Goal: Transaction & Acquisition: Purchase product/service

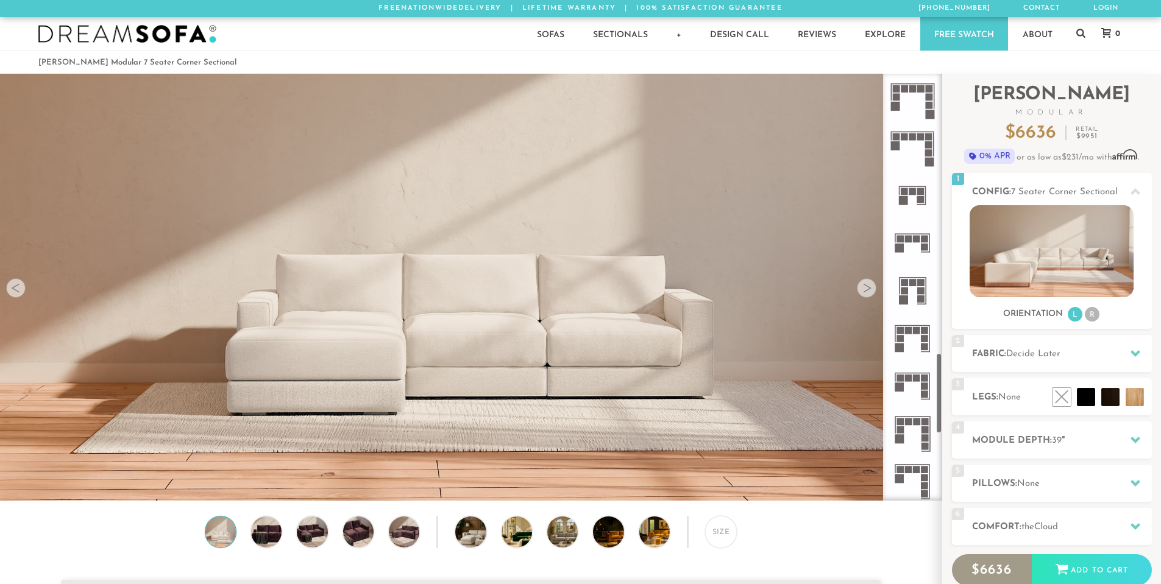
scroll to position [1486, 0]
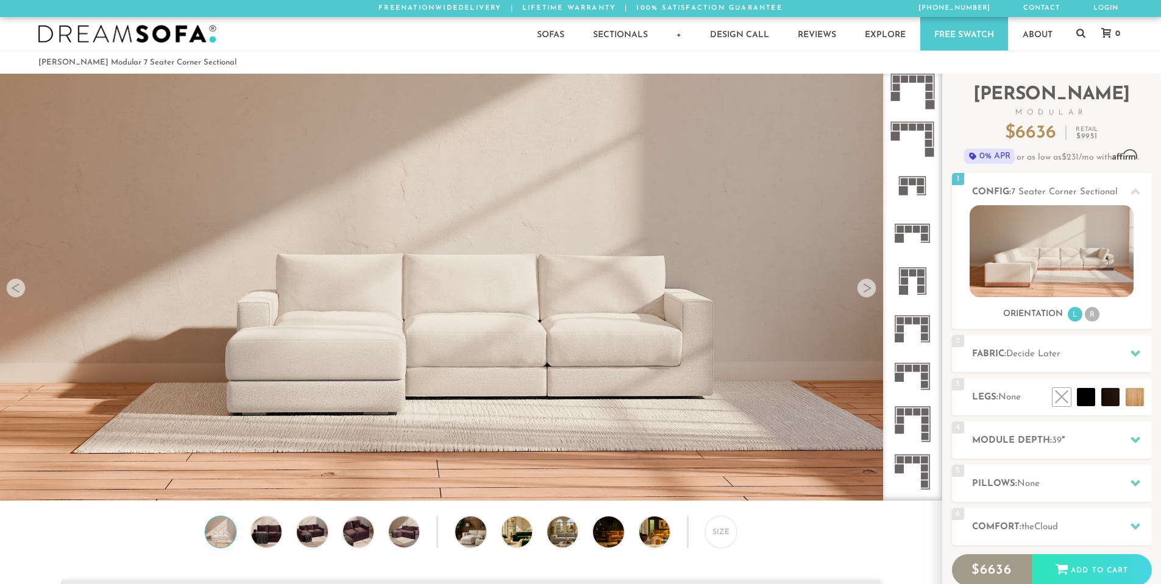
click at [905, 228] on rect at bounding box center [908, 229] width 7 height 7
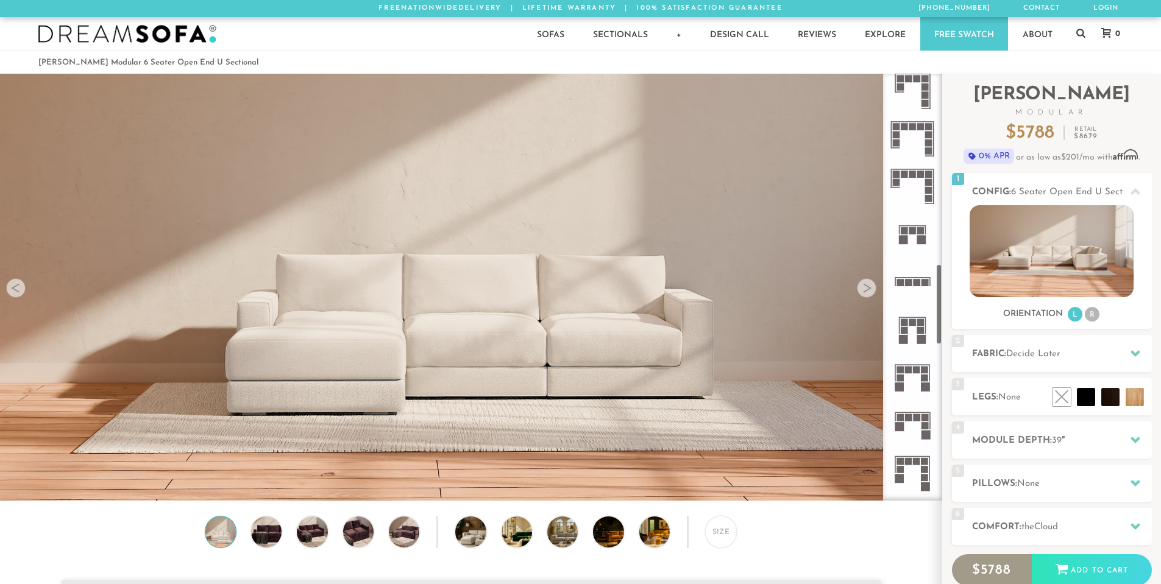
scroll to position [999, 0]
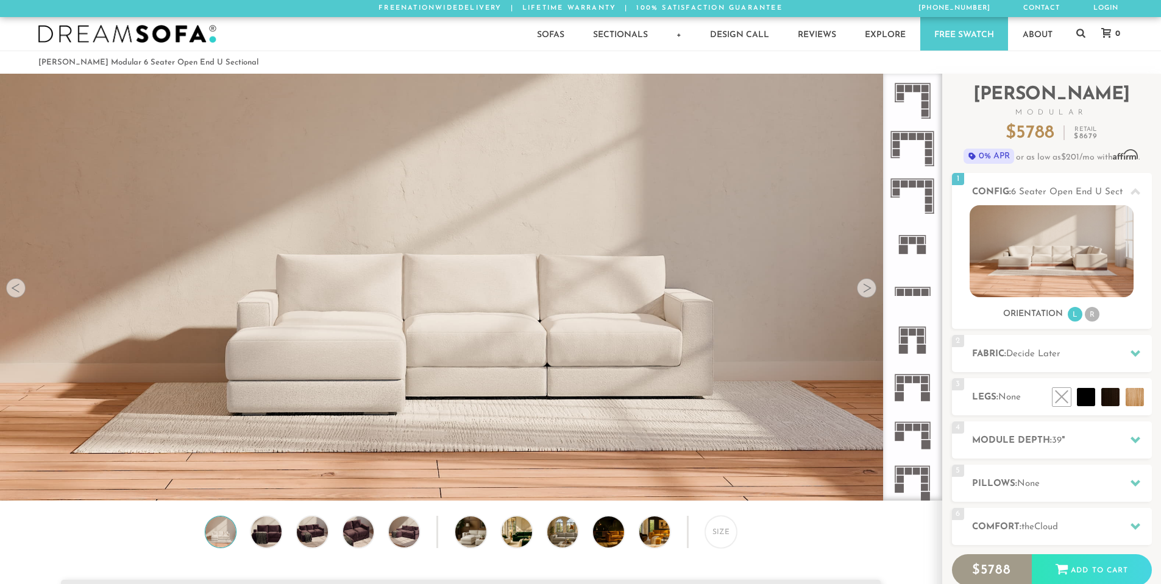
click at [912, 291] on rect at bounding box center [908, 292] width 7 height 7
click at [921, 296] on icon at bounding box center [913, 292] width 48 height 48
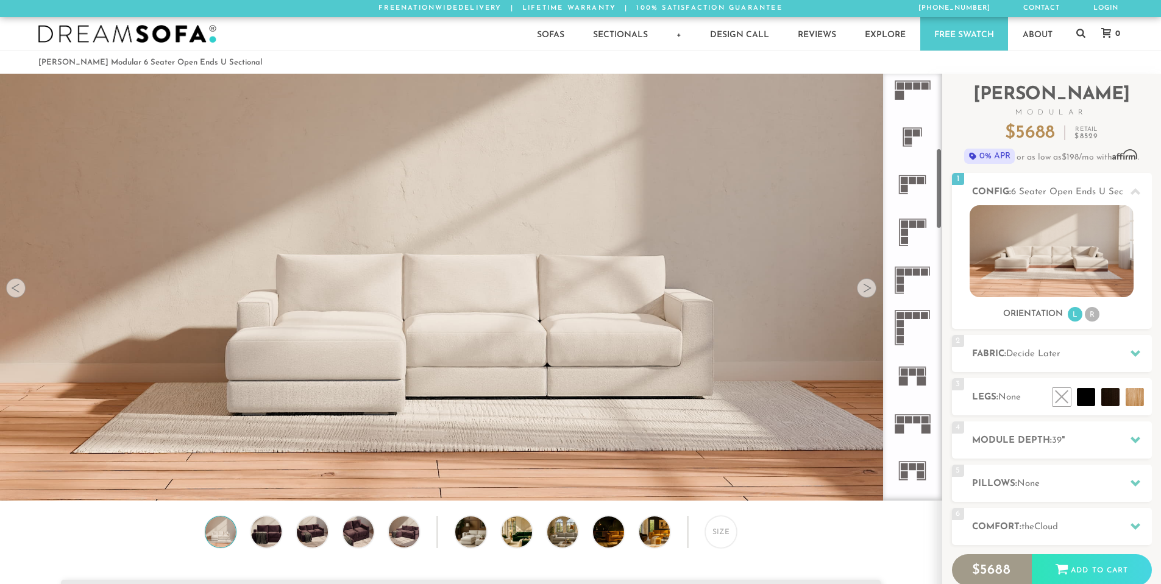
scroll to position [389, 0]
click at [904, 272] on icon at bounding box center [913, 281] width 48 height 48
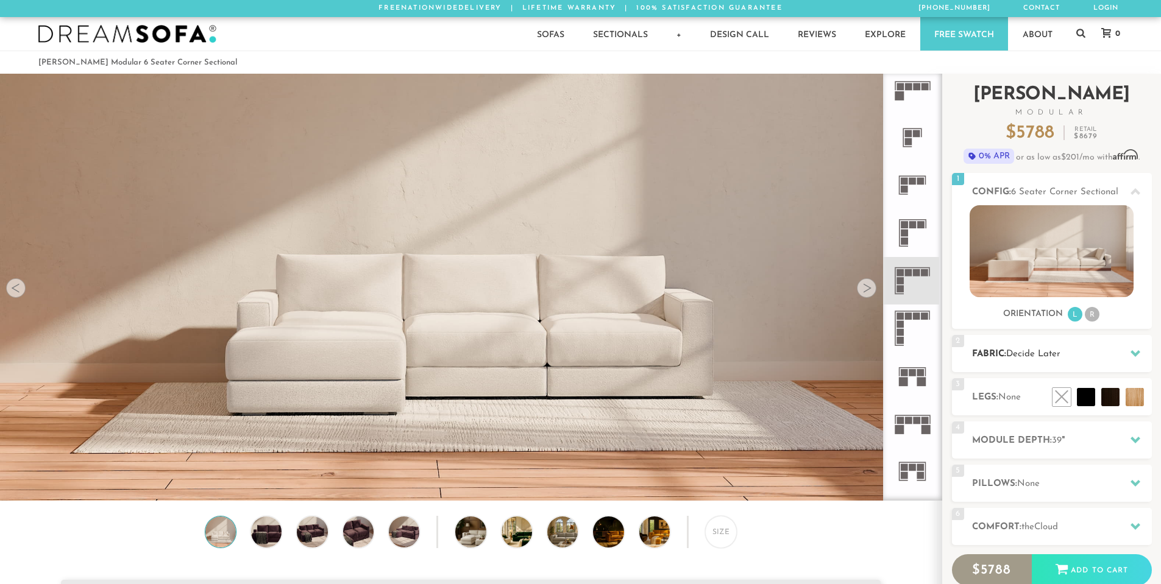
click at [1138, 352] on icon at bounding box center [1136, 353] width 10 height 7
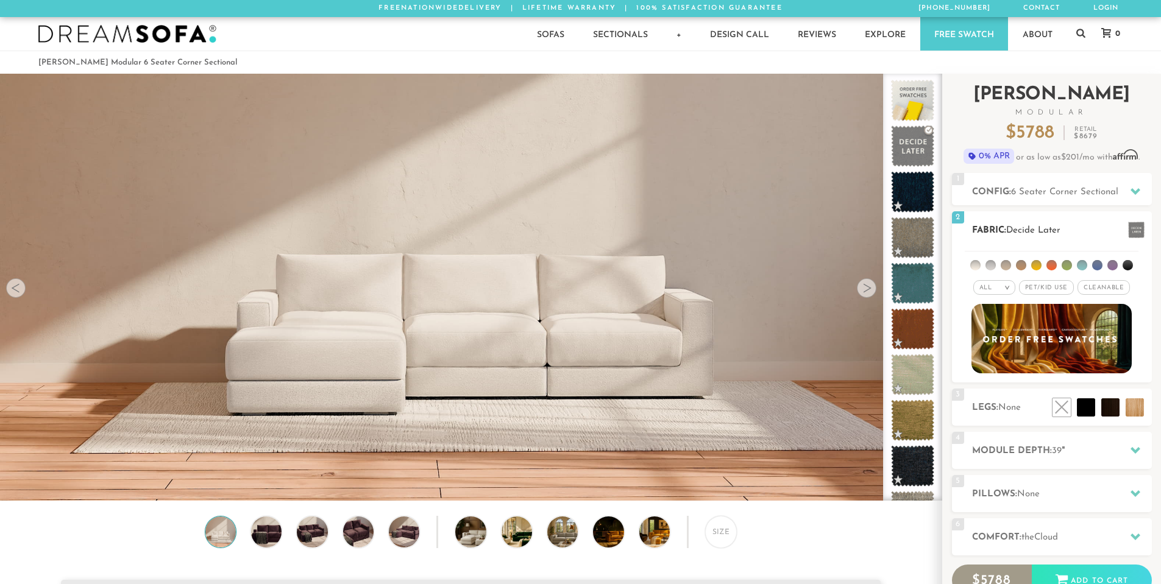
click at [1103, 284] on span "Cleanable x" at bounding box center [1104, 287] width 52 height 15
click at [1021, 266] on li at bounding box center [1021, 265] width 10 height 10
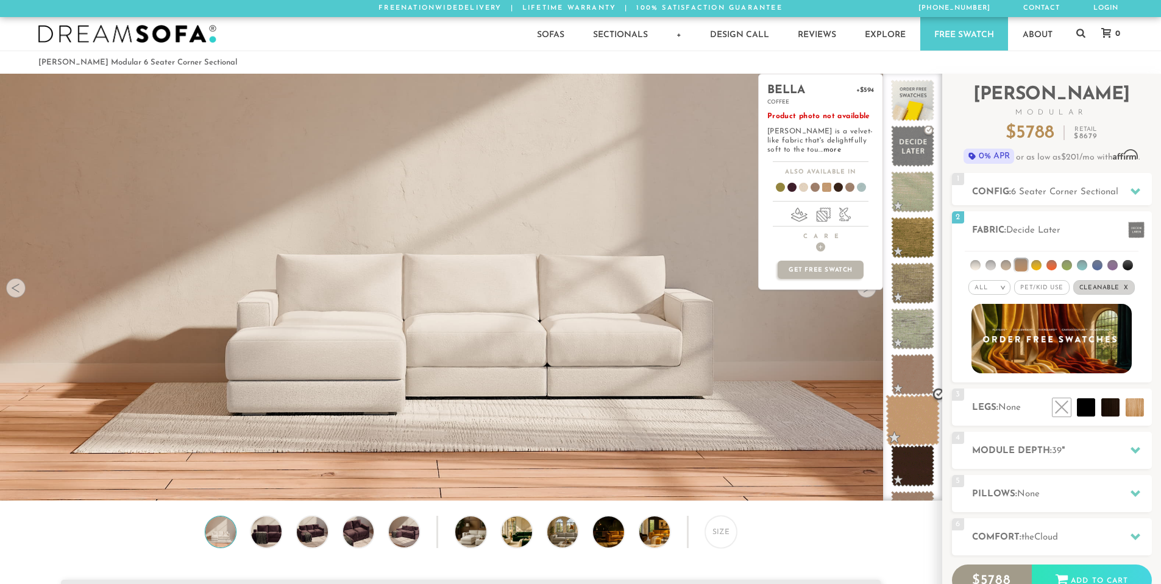
click at [918, 413] on span at bounding box center [913, 421] width 54 height 52
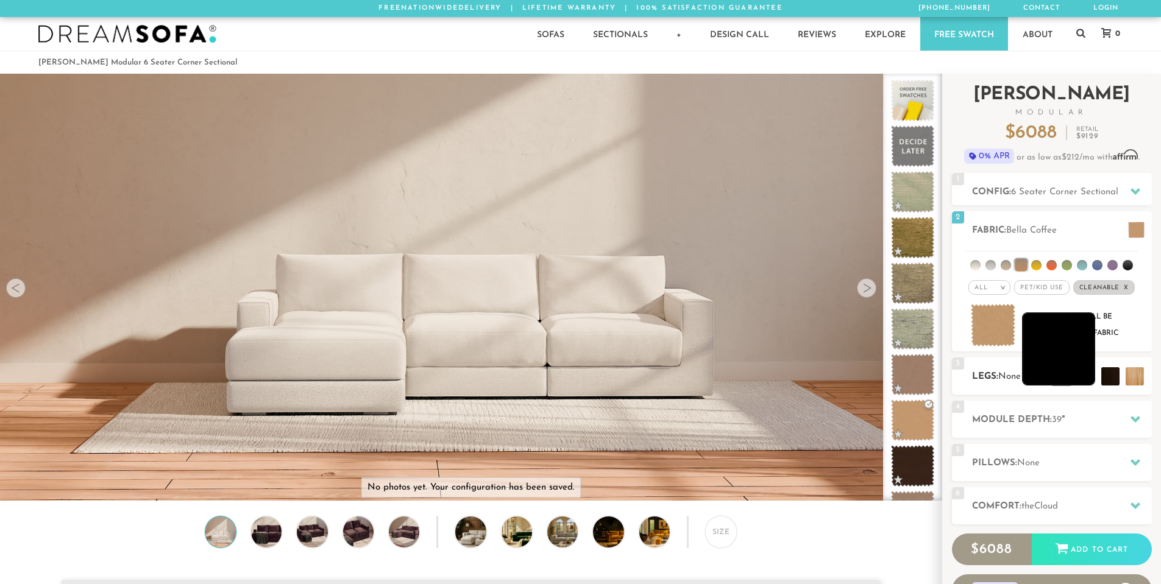
click at [1085, 371] on li at bounding box center [1058, 349] width 73 height 73
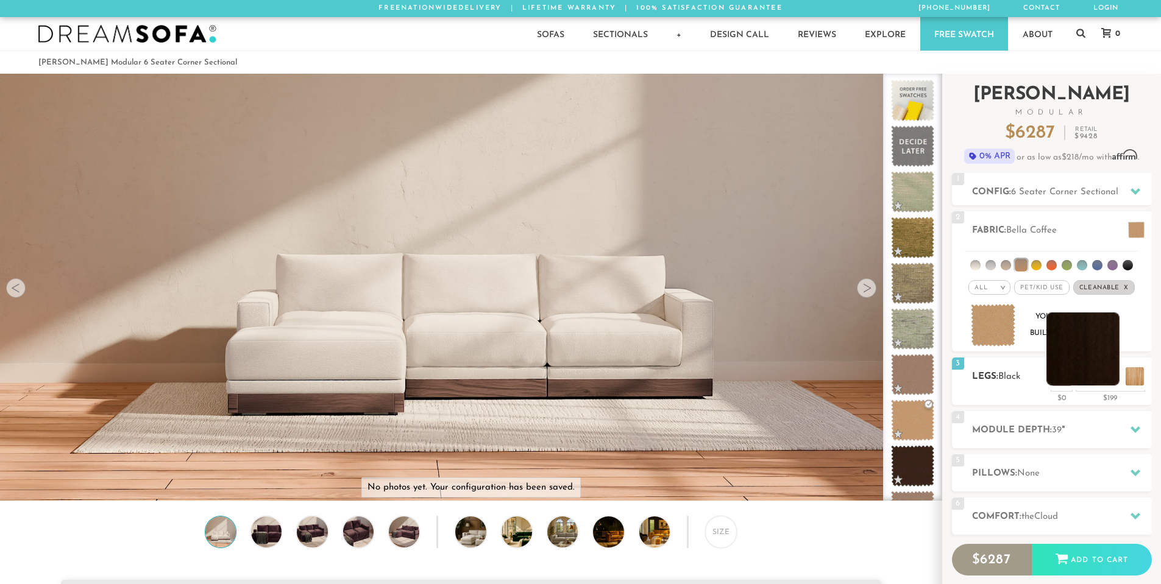
click at [1117, 374] on li at bounding box center [1082, 349] width 73 height 73
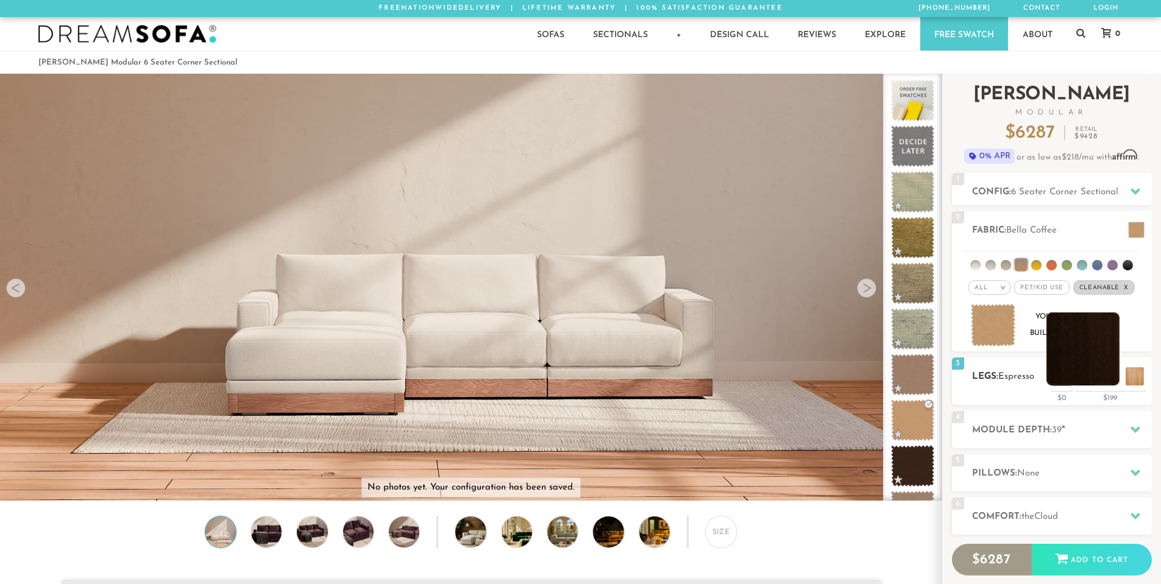
click at [1107, 375] on li at bounding box center [1082, 349] width 73 height 73
click at [1132, 425] on icon at bounding box center [1136, 430] width 10 height 10
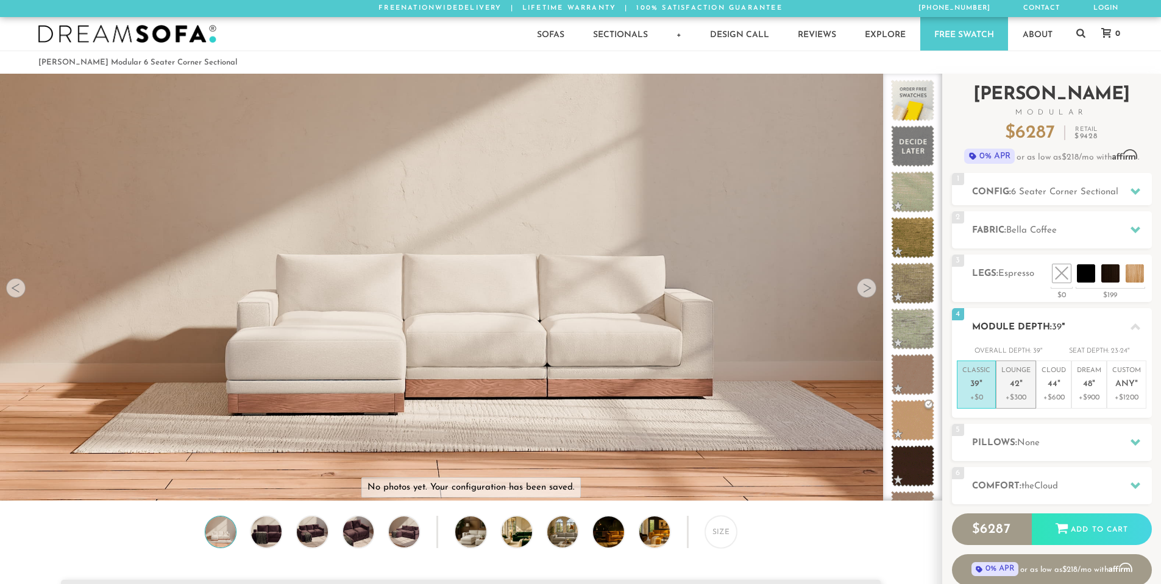
click at [1015, 390] on p "Lounge 42 "" at bounding box center [1015, 379] width 29 height 26
click at [978, 384] on span "39" at bounding box center [974, 385] width 9 height 10
click at [1085, 432] on div "5 Pillows: None" at bounding box center [1052, 442] width 200 height 37
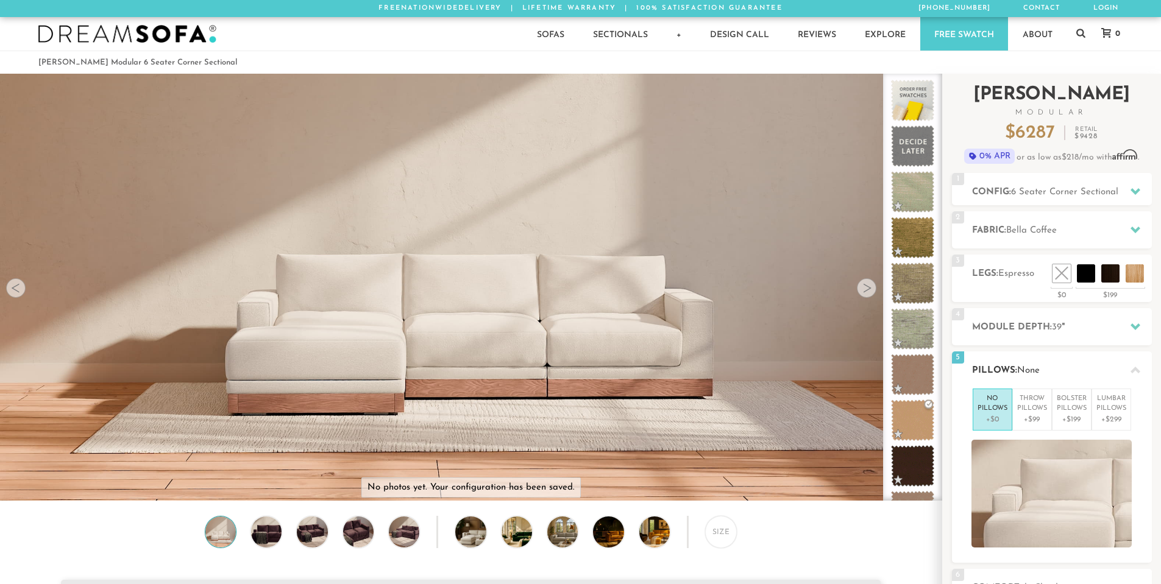
click at [989, 414] on p "+$0" at bounding box center [993, 419] width 30 height 11
click at [1137, 372] on icon at bounding box center [1136, 370] width 10 height 7
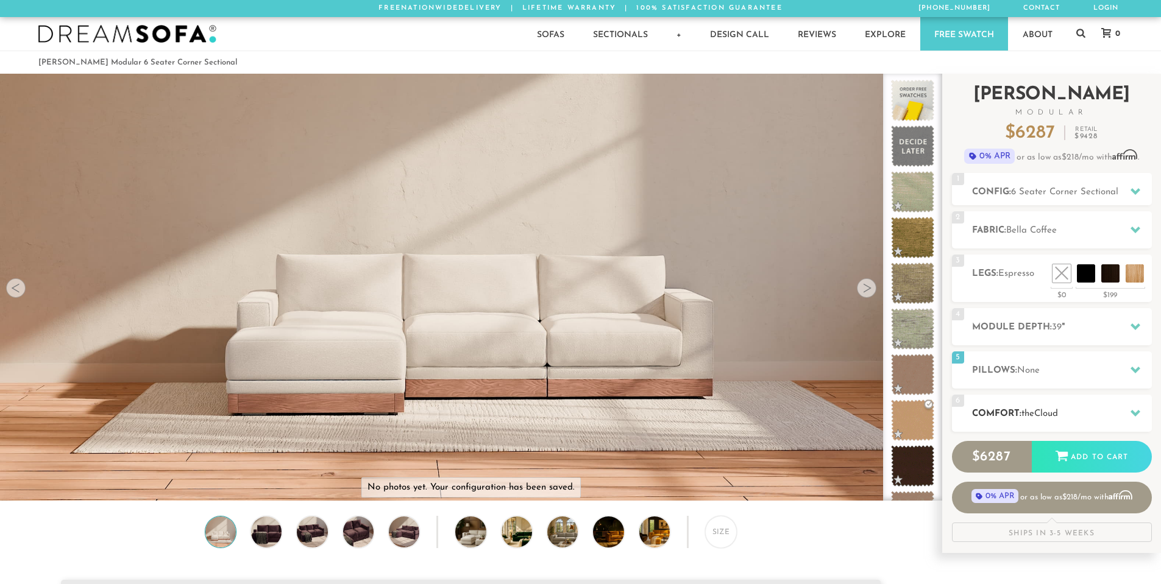
click at [1091, 413] on h2 "Comfort: the Cloud" at bounding box center [1062, 414] width 180 height 14
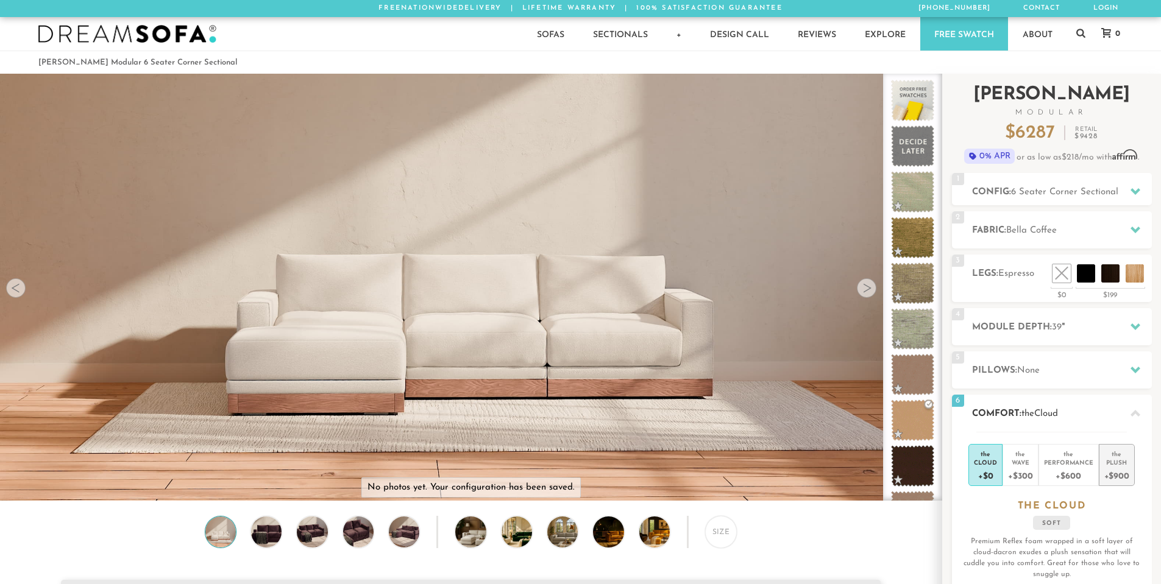
click at [1125, 451] on div "the" at bounding box center [1116, 452] width 25 height 12
click at [1133, 182] on div at bounding box center [1136, 191] width 26 height 25
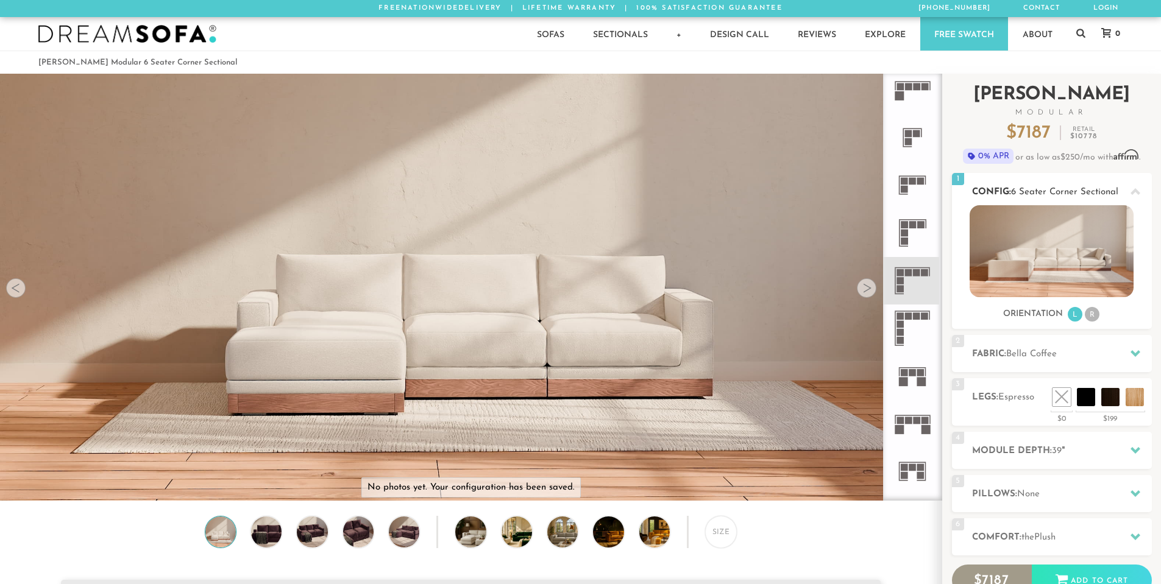
click at [1093, 308] on li "R" at bounding box center [1092, 314] width 15 height 15
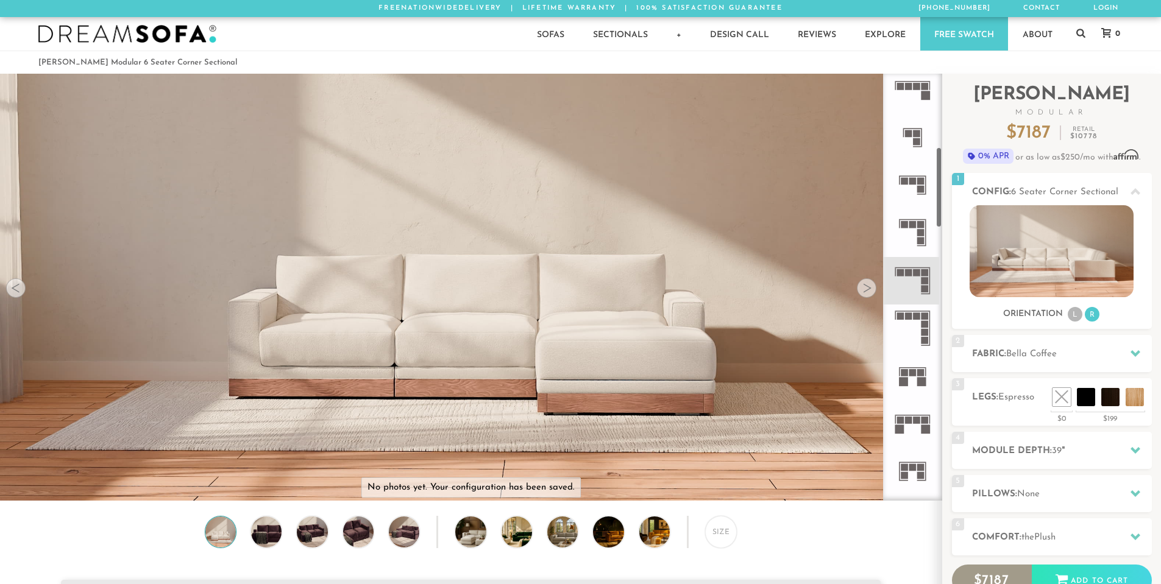
click at [929, 277] on icon at bounding box center [913, 281] width 48 height 48
click at [1088, 262] on img at bounding box center [1052, 251] width 164 height 92
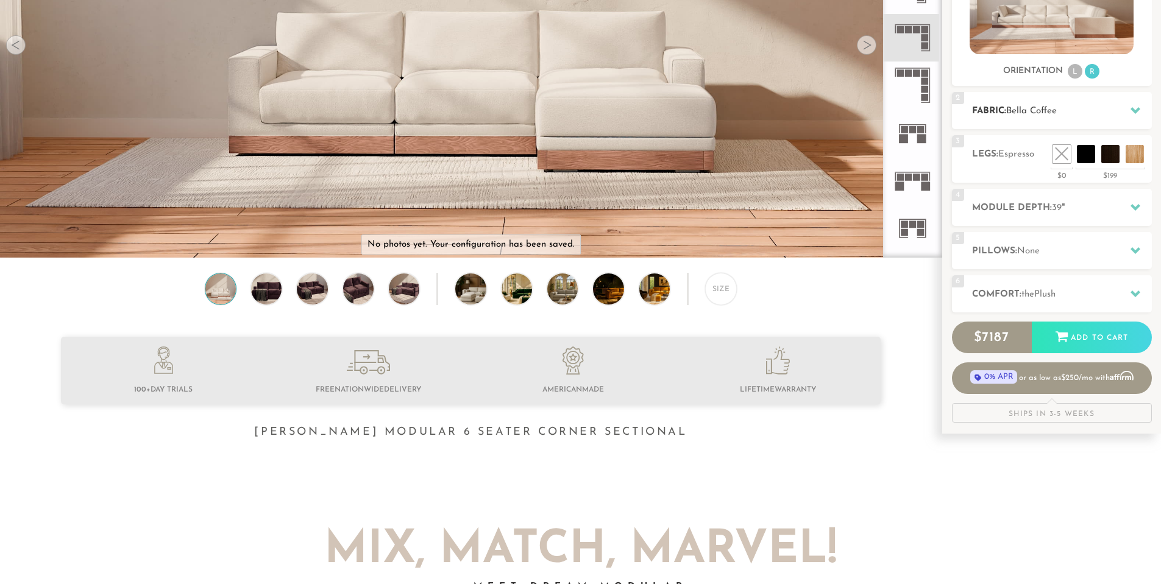
scroll to position [244, 0]
click at [1131, 110] on icon at bounding box center [1136, 110] width 10 height 10
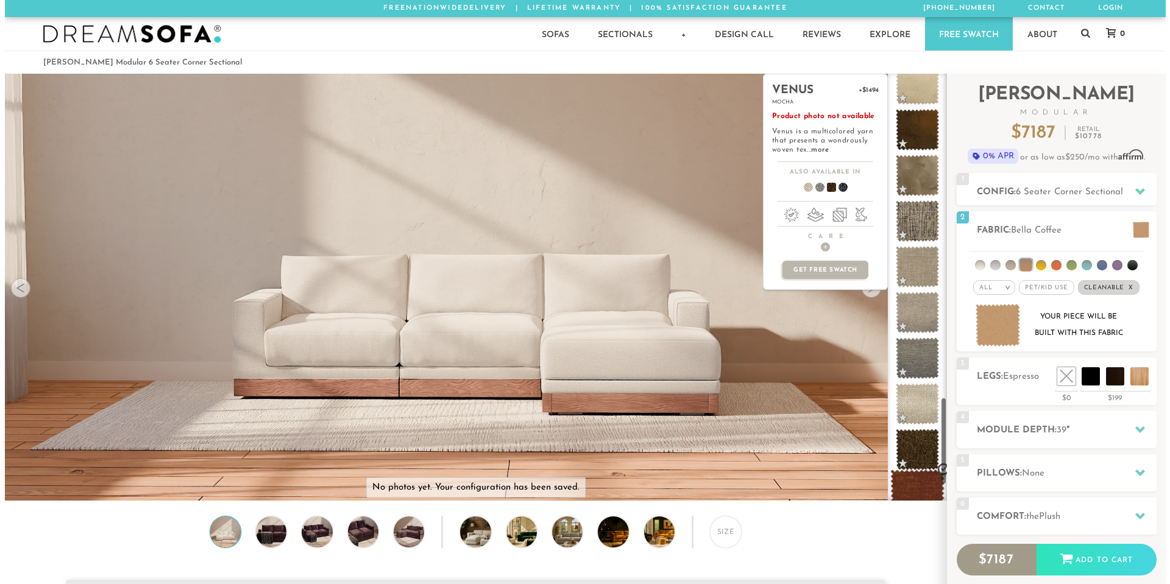
scroll to position [1679, 0]
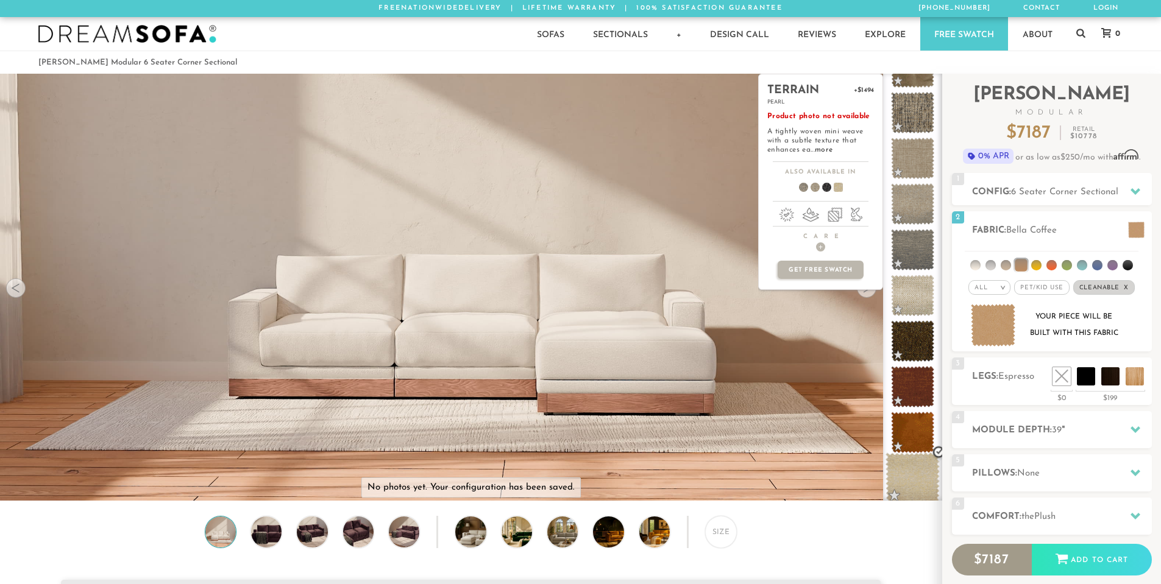
click at [914, 474] on span at bounding box center [913, 479] width 54 height 52
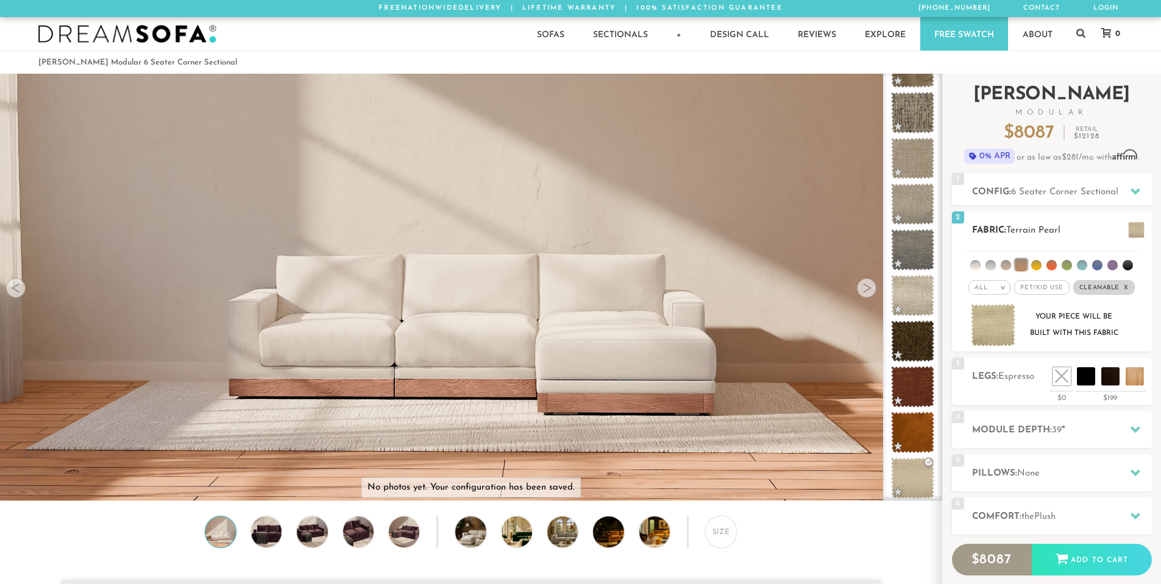
click at [1137, 229] on span at bounding box center [1136, 230] width 16 height 16
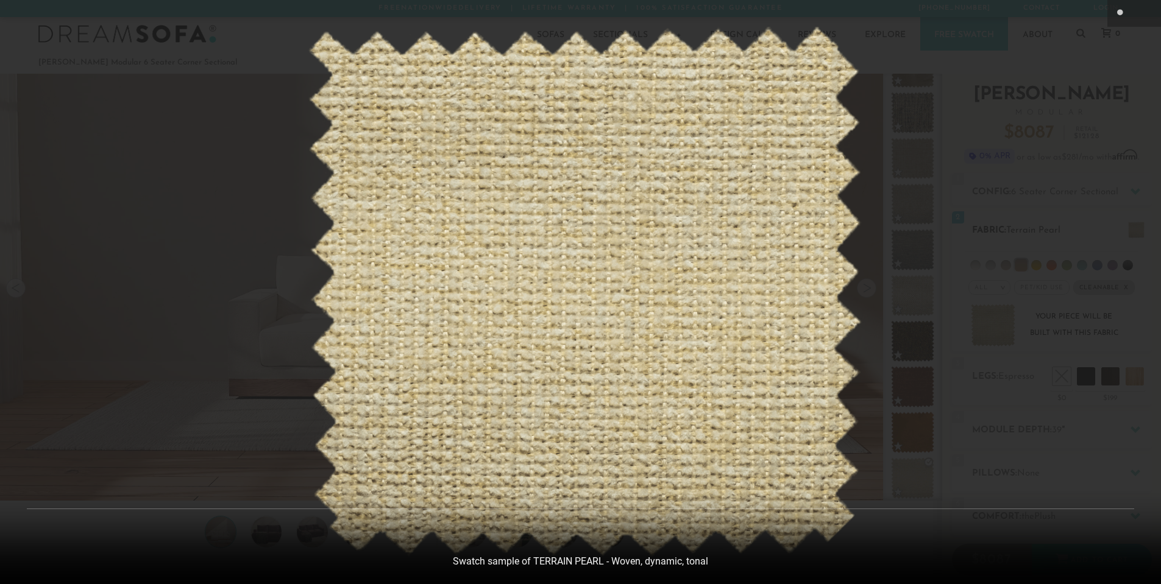
scroll to position [14288, 1161]
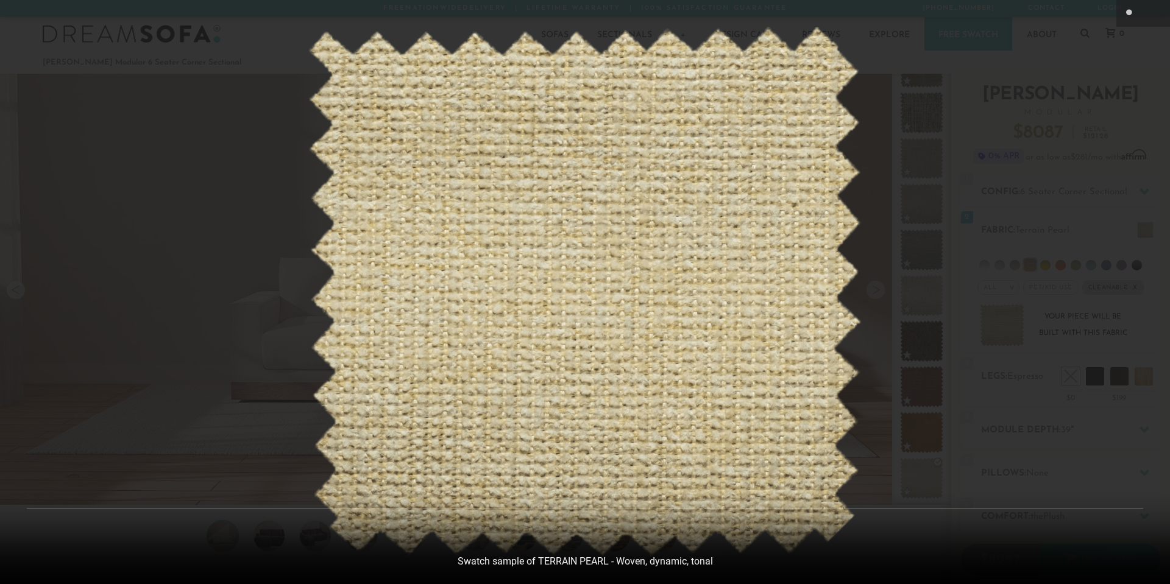
click at [1134, 232] on div at bounding box center [585, 292] width 1170 height 584
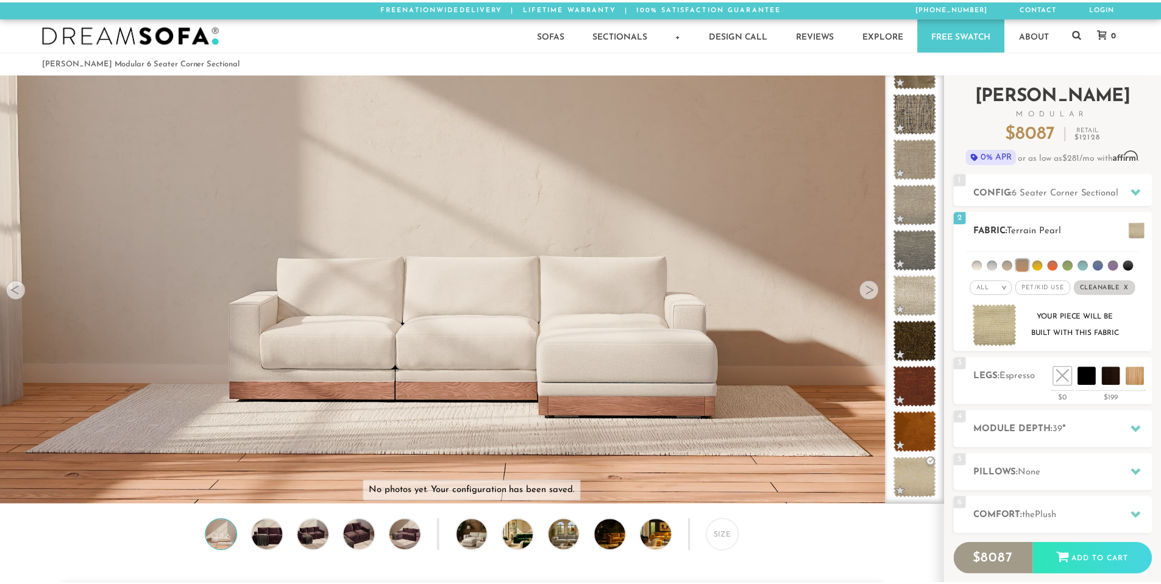
scroll to position [14271, 1152]
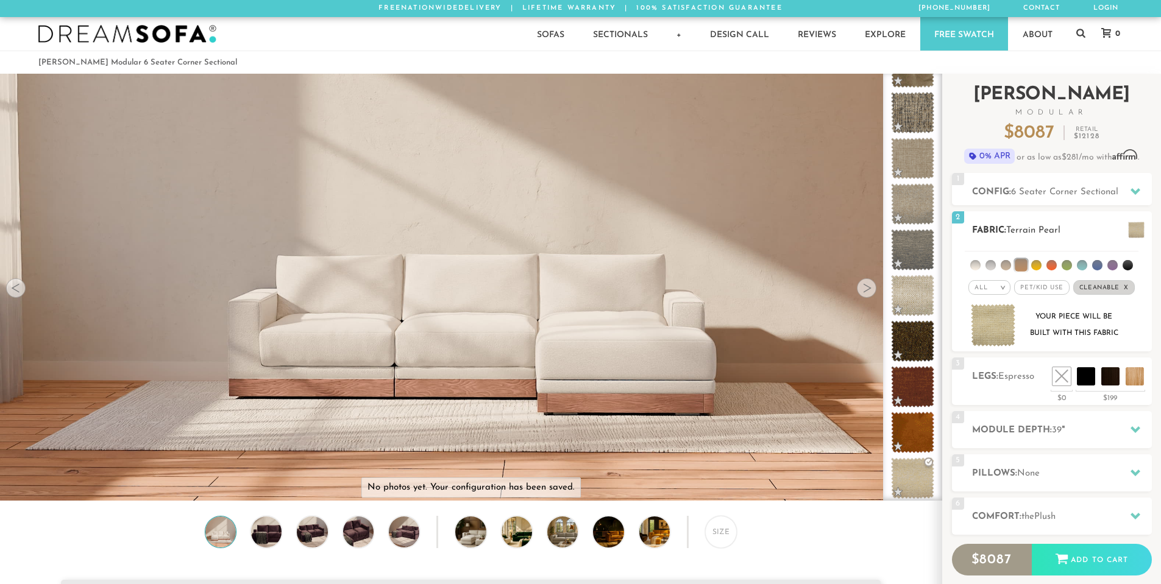
click at [1003, 286] on em ">" at bounding box center [1002, 288] width 9 height 6
click at [997, 374] on li "Durable" at bounding box center [989, 373] width 42 height 17
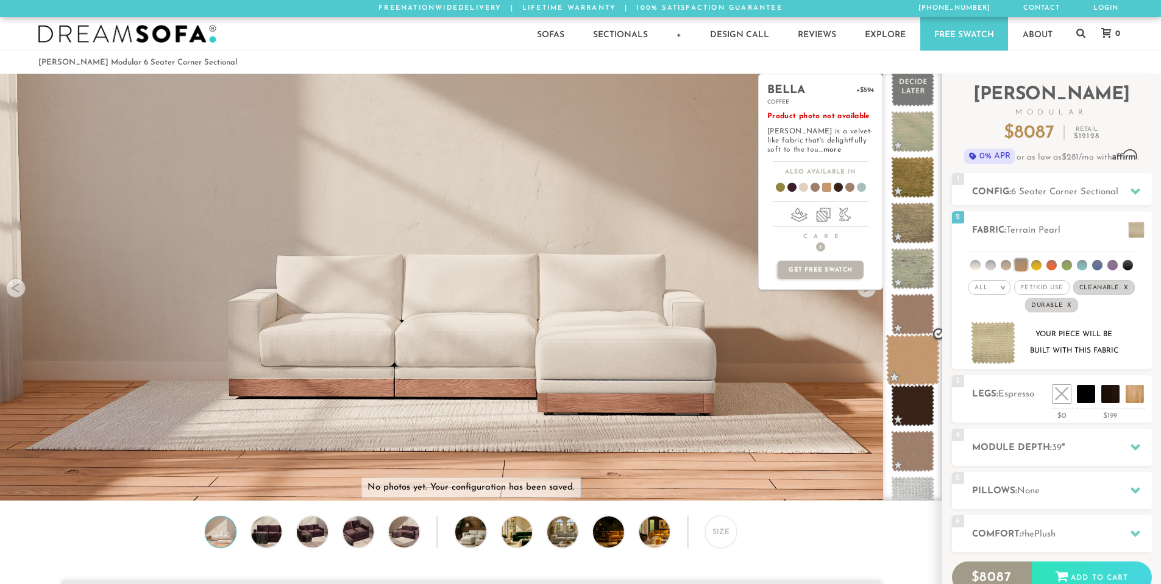
scroll to position [0, 0]
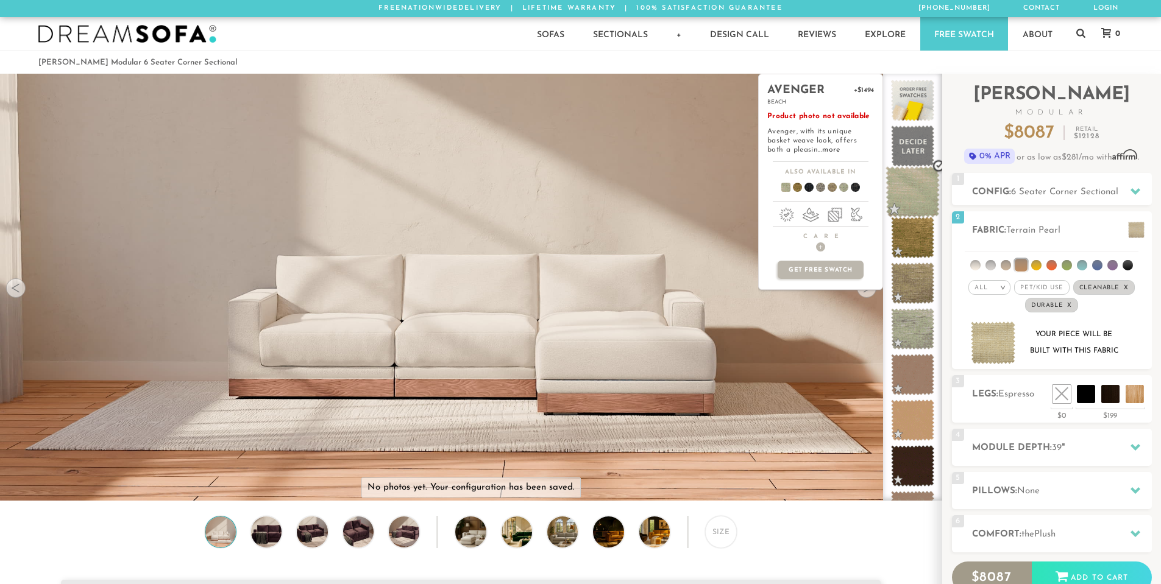
click at [909, 202] on span at bounding box center [913, 192] width 54 height 52
click at [910, 238] on span at bounding box center [913, 238] width 54 height 52
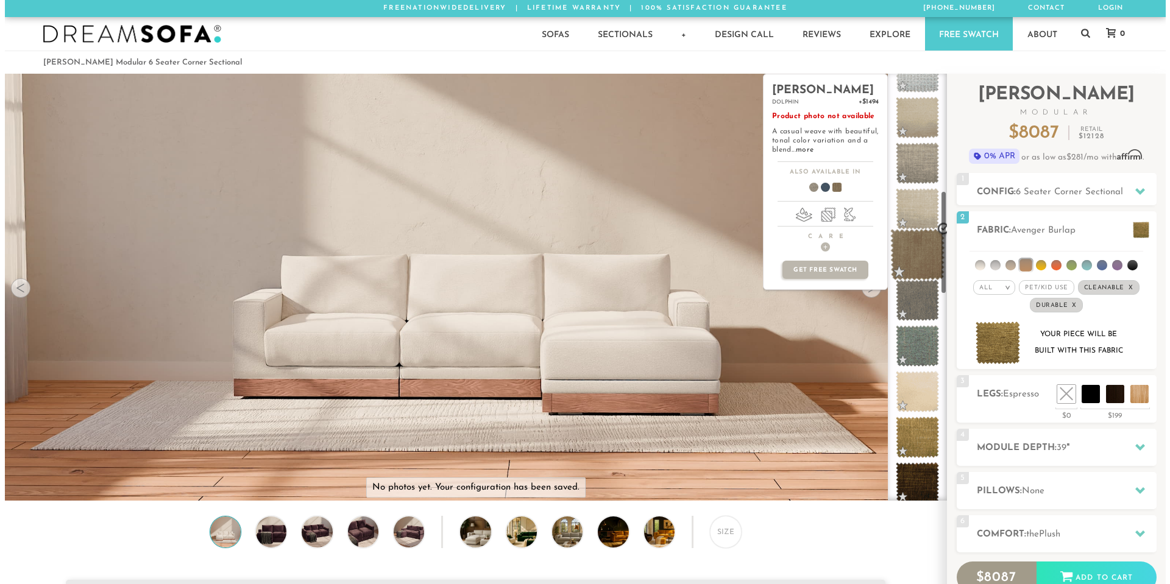
scroll to position [488, 0]
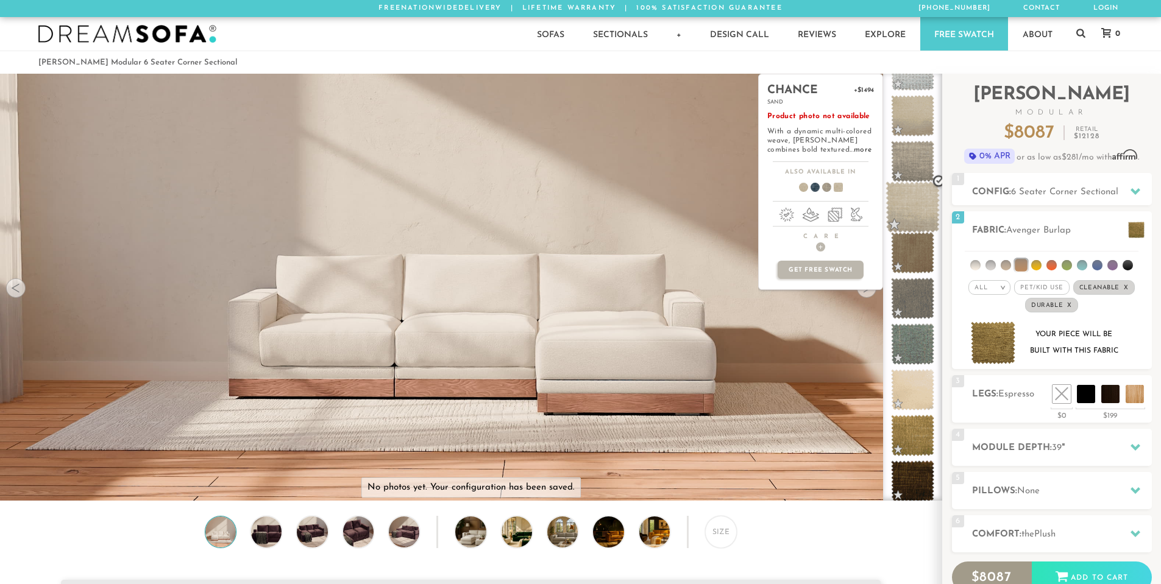
click at [911, 202] on span at bounding box center [913, 208] width 54 height 52
click at [915, 119] on span at bounding box center [913, 116] width 54 height 52
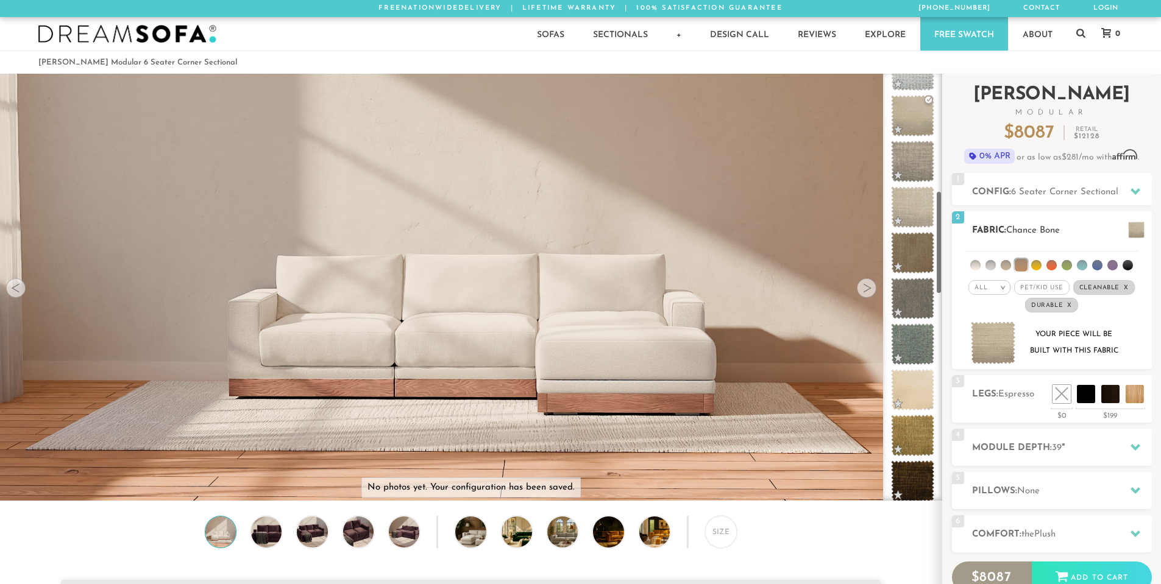
click at [1132, 226] on span at bounding box center [1136, 230] width 16 height 16
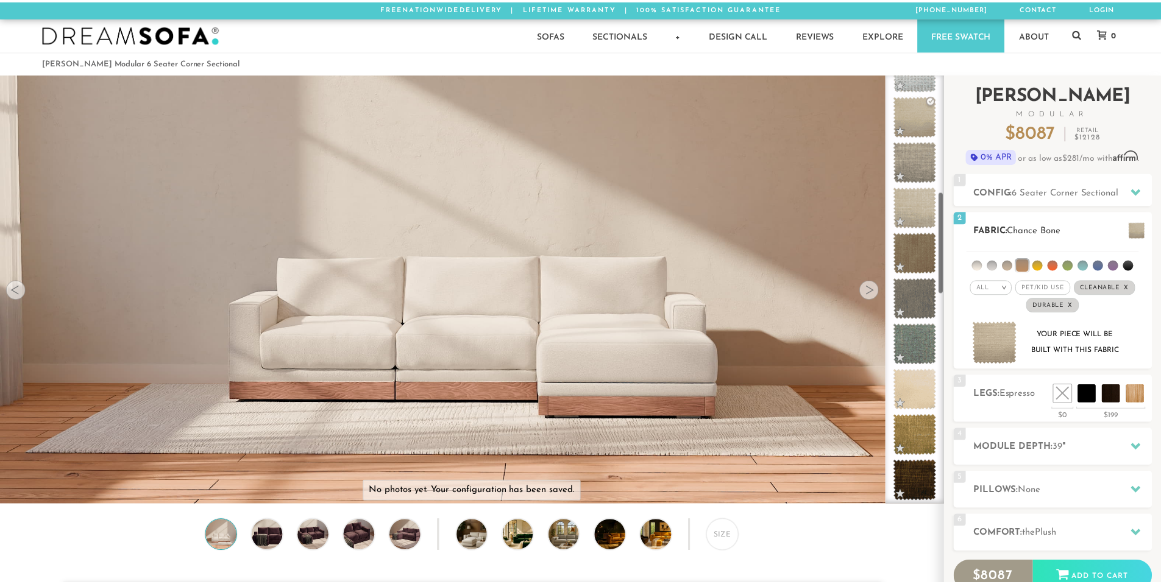
scroll to position [14288, 1161]
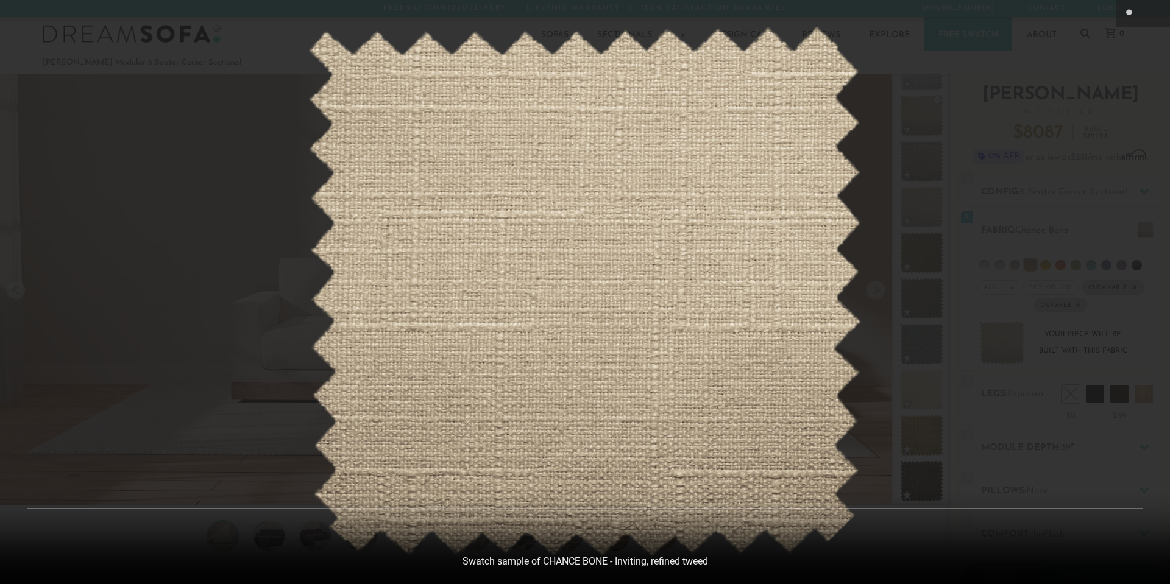
click at [281, 52] on div at bounding box center [585, 292] width 1170 height 584
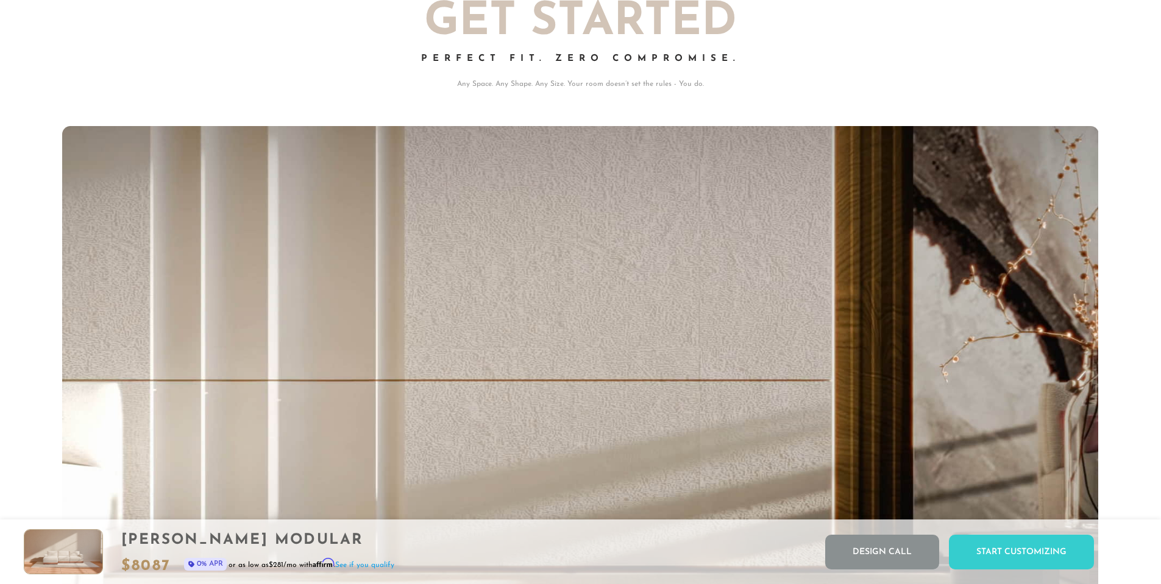
scroll to position [0, 0]
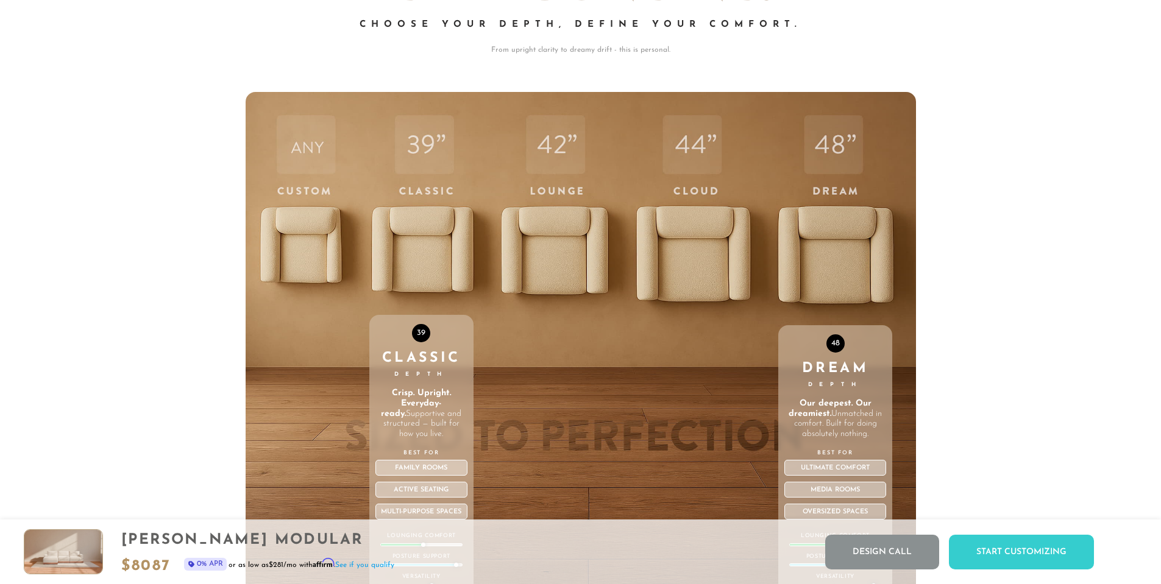
click at [837, 234] on div "48 Dream Depth Our deepest. Our dreamiest. Unmatched in comfort. Built for doin…" at bounding box center [835, 351] width 114 height 518
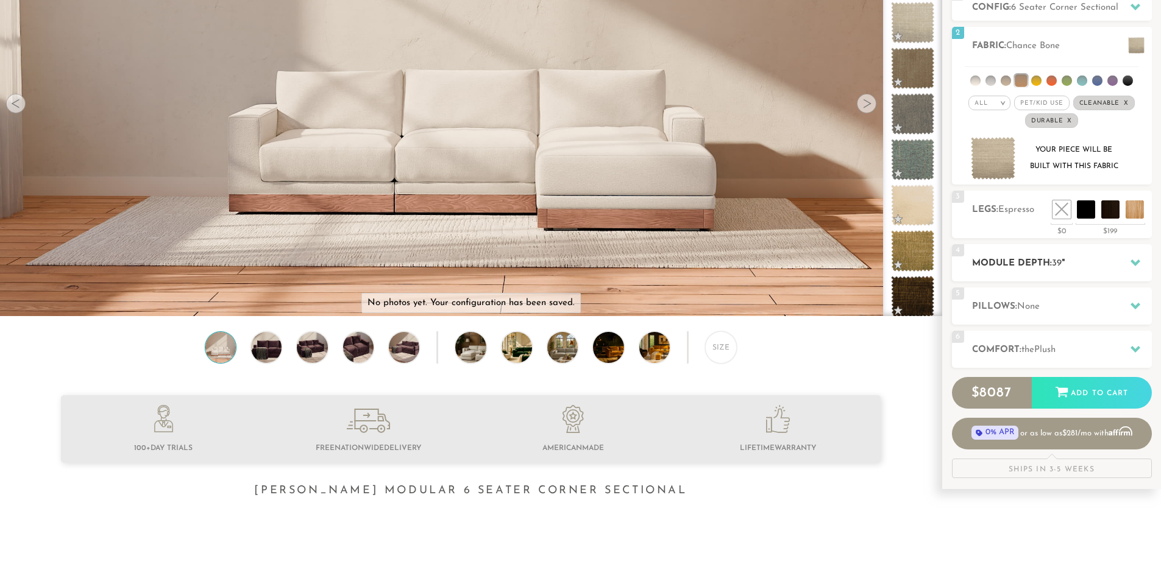
click at [1131, 264] on icon at bounding box center [1136, 263] width 10 height 10
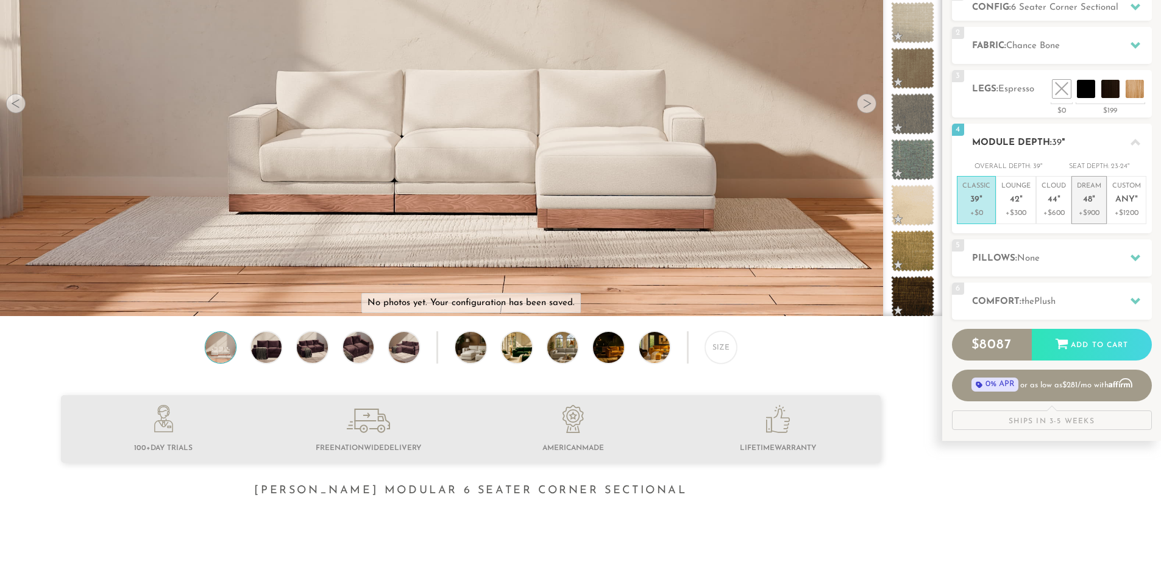
click at [1085, 204] on span "48" at bounding box center [1087, 200] width 9 height 10
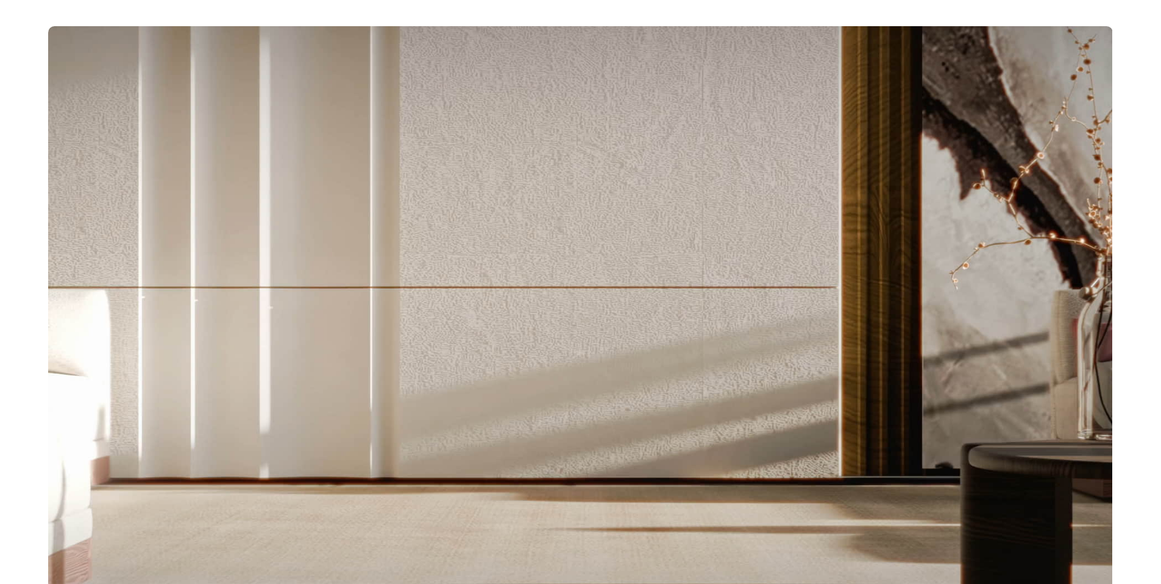
scroll to position [14341, 1152]
